Goal: Transaction & Acquisition: Book appointment/travel/reservation

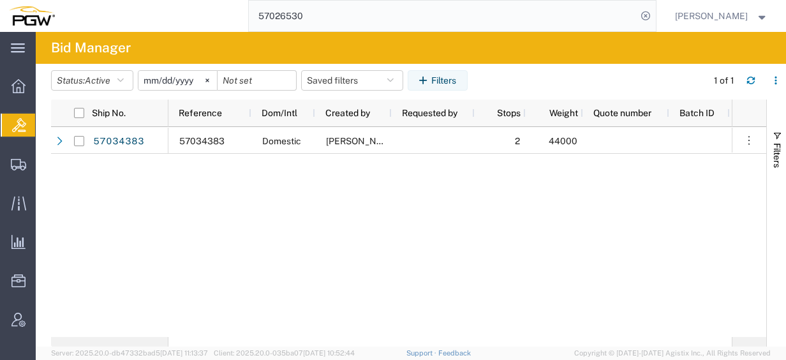
drag, startPoint x: 291, startPoint y: 339, endPoint x: 432, endPoint y: 343, distance: 141.0
click at [432, 343] on div "Ship No. Reference Dom/Intl Created by Requested by Stops Weight Quote number B…" at bounding box center [408, 223] width 715 height 247
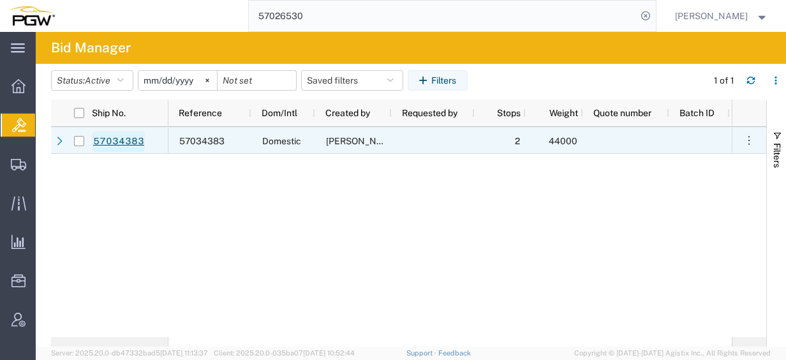
click at [116, 139] on link "57034383" at bounding box center [118, 141] width 52 height 20
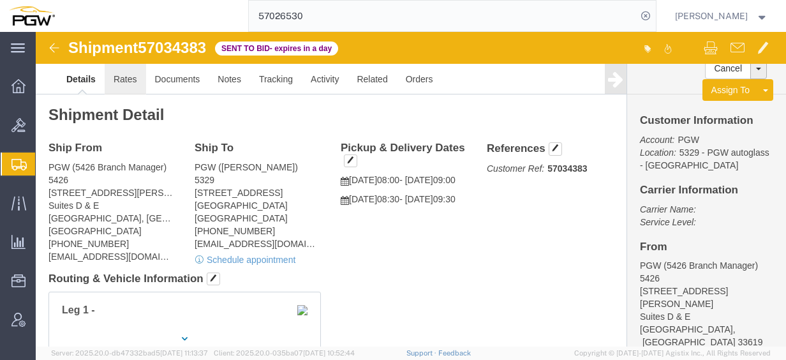
click link "Rates"
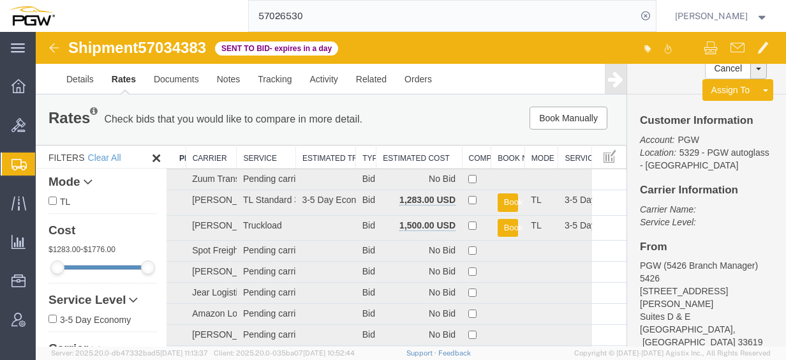
click at [413, 158] on th "Estimated Cost" at bounding box center [418, 157] width 85 height 24
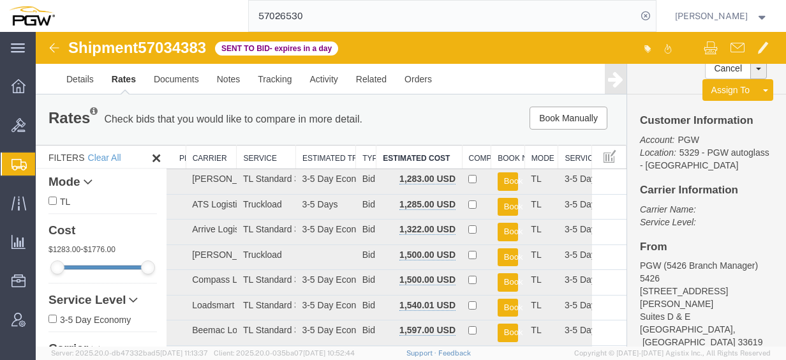
click at [182, 50] on span "57034383" at bounding box center [172, 47] width 68 height 17
copy span "57034383"
click at [44, 126] on span "Bids" at bounding box center [39, 125] width 9 height 26
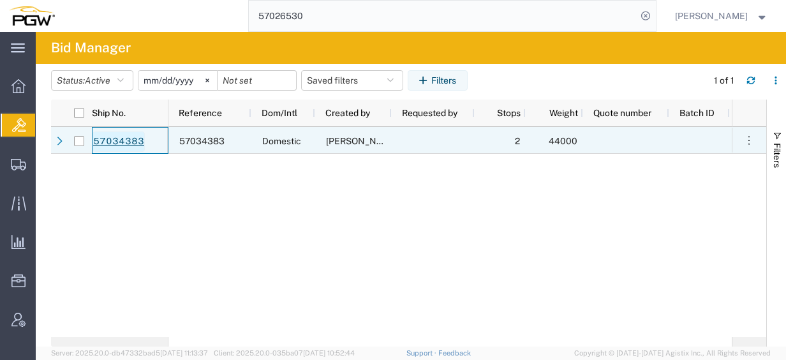
click at [132, 145] on link "57034383" at bounding box center [118, 141] width 52 height 20
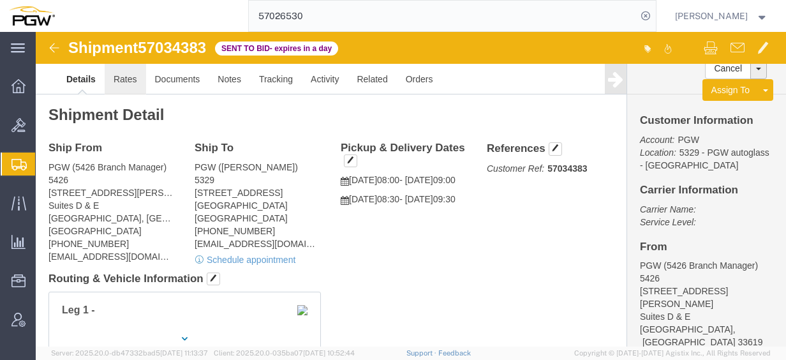
click link "Rates"
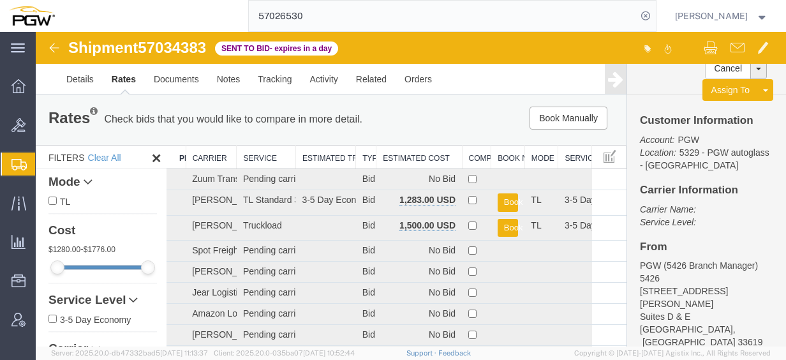
click at [434, 161] on th "Estimated Cost" at bounding box center [418, 157] width 85 height 24
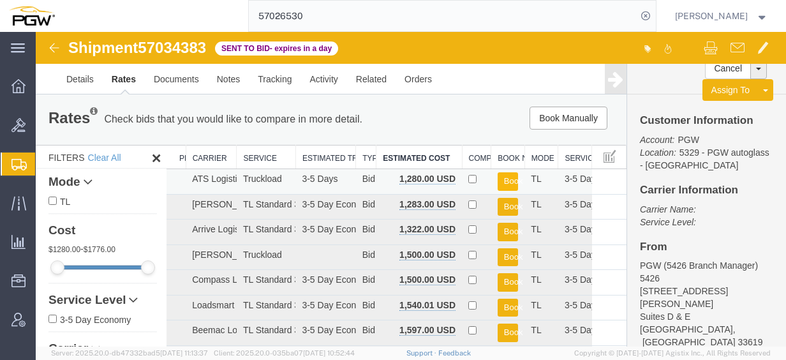
click at [507, 179] on button "Book" at bounding box center [508, 181] width 21 height 18
